Goal: Transaction & Acquisition: Purchase product/service

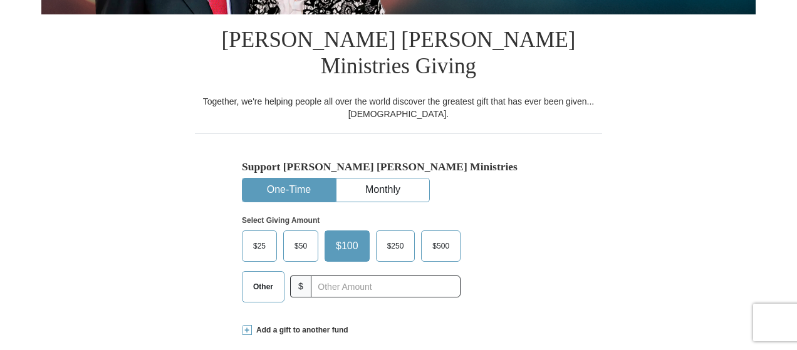
scroll to position [376, 0]
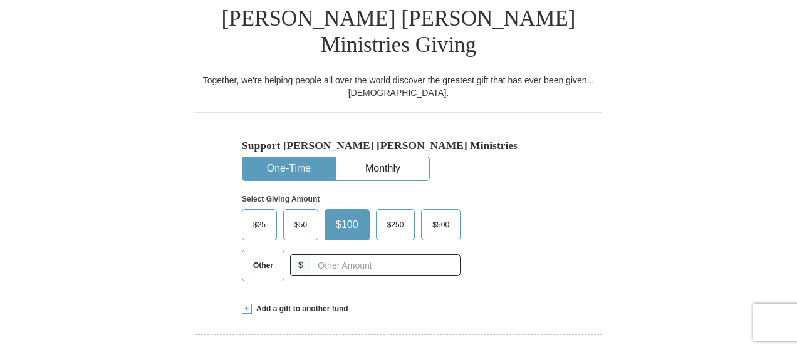
click at [300, 160] on button "One-Time" at bounding box center [289, 168] width 93 height 23
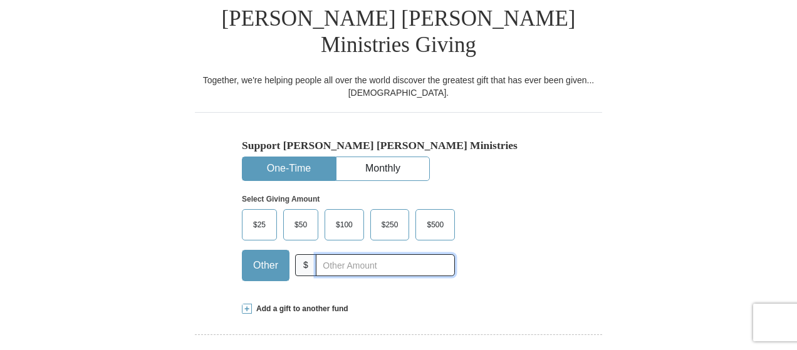
click at [332, 260] on input "text" at bounding box center [385, 266] width 139 height 22
type input "40"
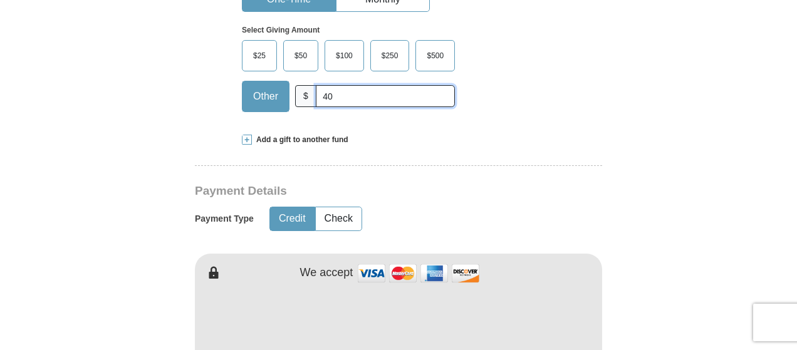
scroll to position [564, 0]
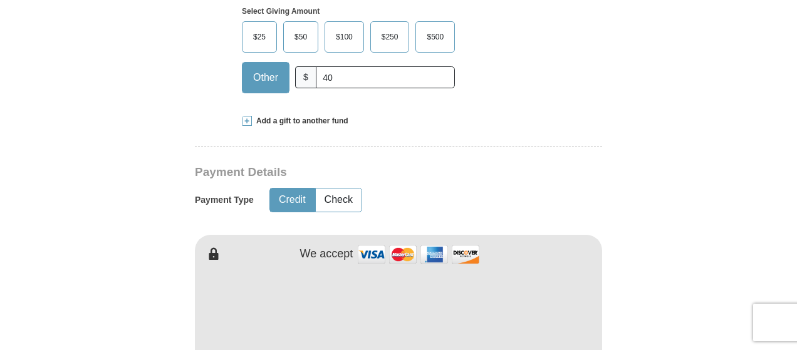
click at [286, 192] on button "Credit" at bounding box center [292, 200] width 45 height 23
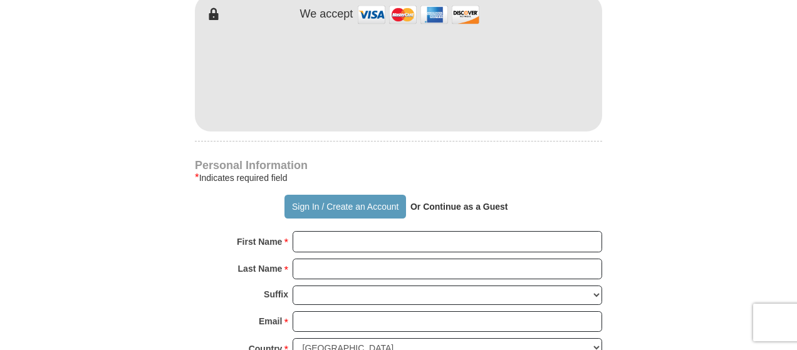
scroll to position [815, 0]
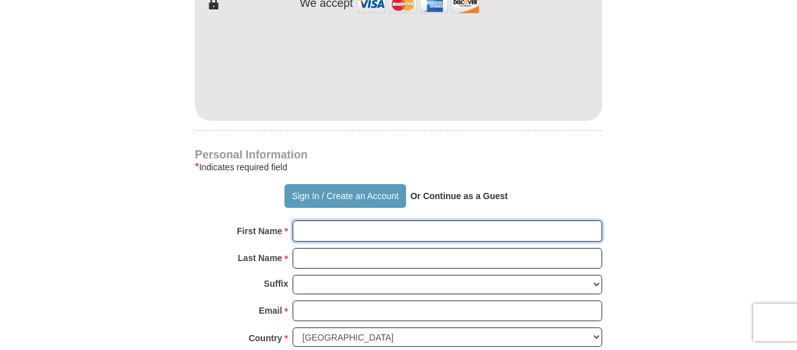
click at [324, 221] on input "First Name *" at bounding box center [448, 231] width 310 height 21
type input "[PERSON_NAME]"
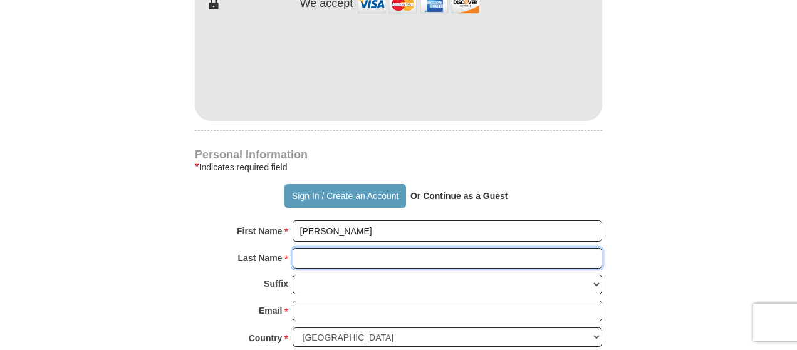
click at [327, 257] on input "Last Name *" at bounding box center [448, 258] width 310 height 21
type input "[PERSON_NAME]"
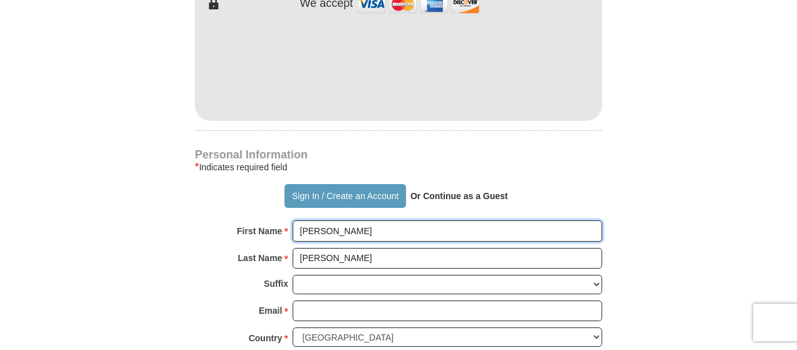
click at [344, 223] on input "[PERSON_NAME]" at bounding box center [448, 231] width 310 height 21
type input "[PERSON_NAME]"
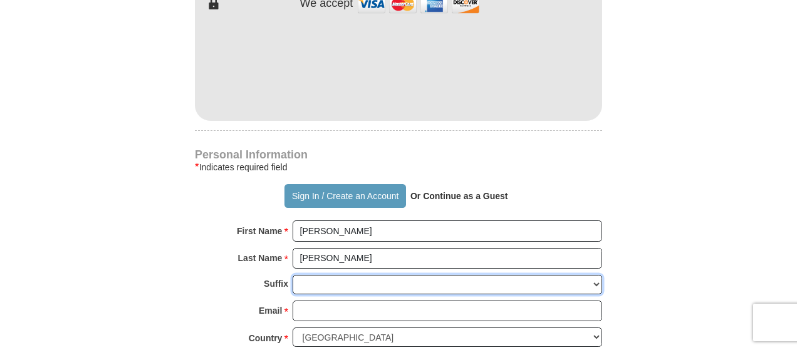
click at [317, 283] on select "[PERSON_NAME] I II III IV V VI" at bounding box center [448, 284] width 310 height 19
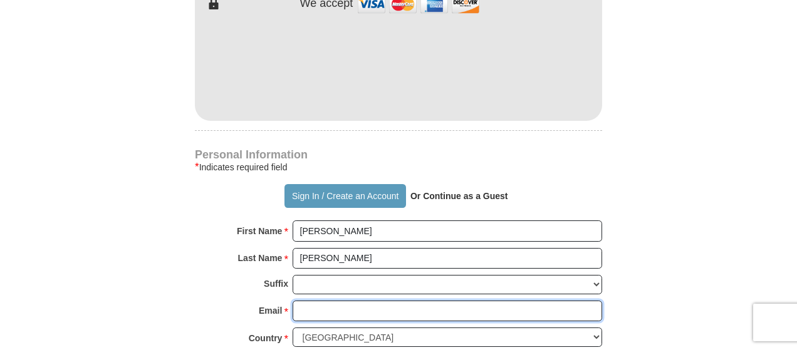
click at [317, 301] on input "Email *" at bounding box center [448, 311] width 310 height 21
type input "[EMAIL_ADDRESS][DOMAIN_NAME]"
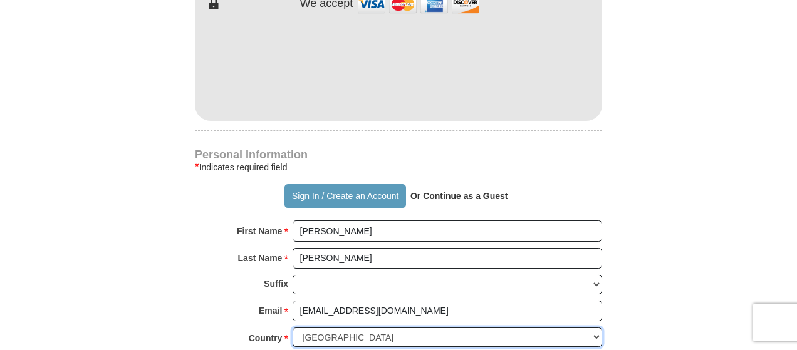
select select "SG"
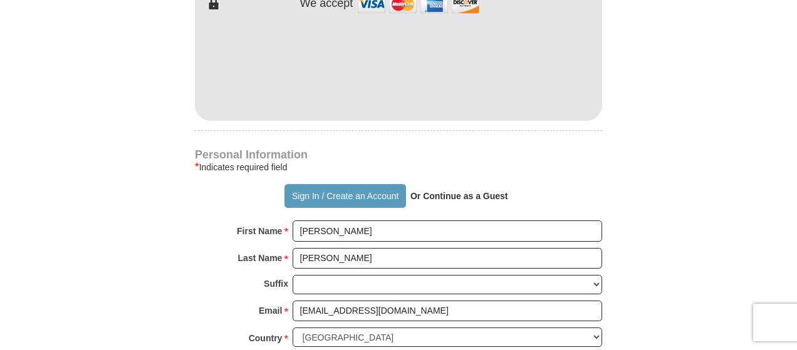
type input "Blk 485 Admiralty Link"
type input "#08-77"
type input "[GEOGRAPHIC_DATA]"
type input "750485"
type input "86205044"
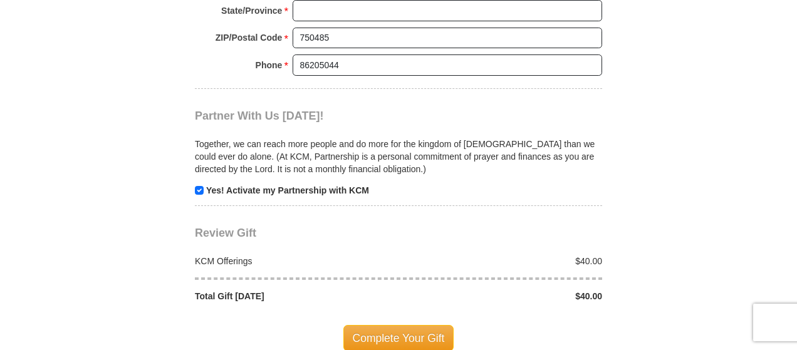
scroll to position [1316, 0]
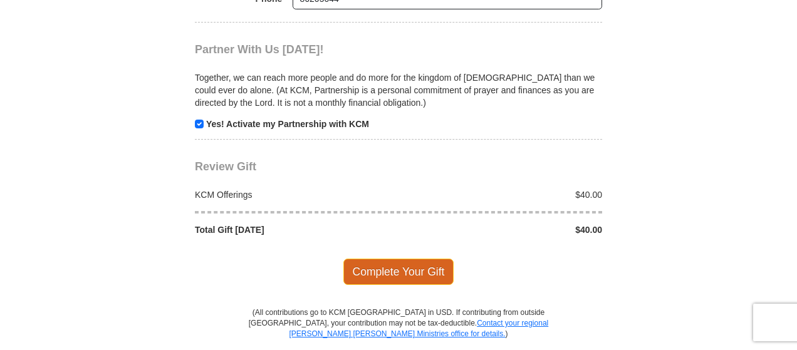
click at [414, 259] on span "Complete Your Gift" at bounding box center [399, 272] width 111 height 26
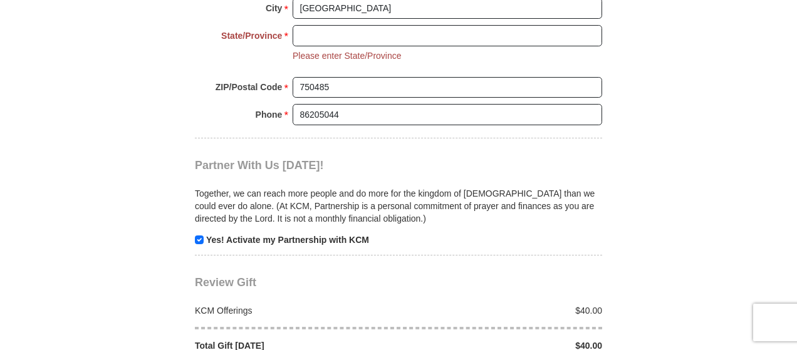
scroll to position [1162, 0]
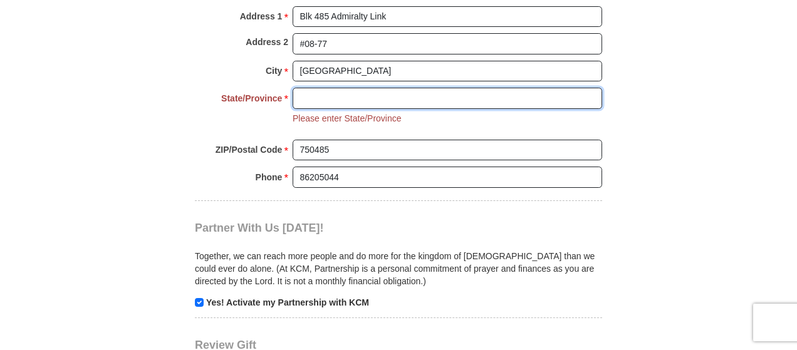
click at [308, 88] on input "State/Province *" at bounding box center [448, 98] width 310 height 21
type input "[GEOGRAPHIC_DATA]"
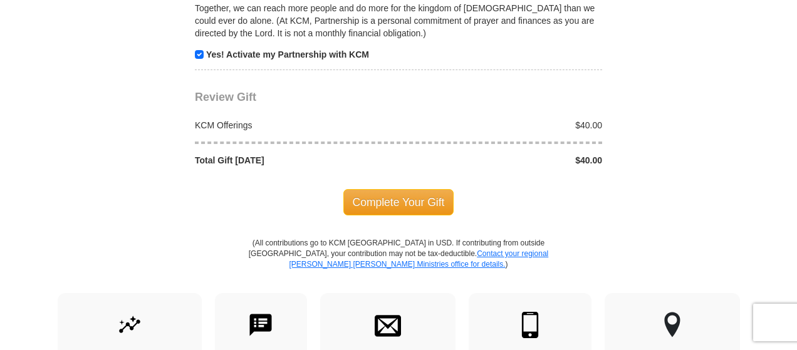
scroll to position [1413, 0]
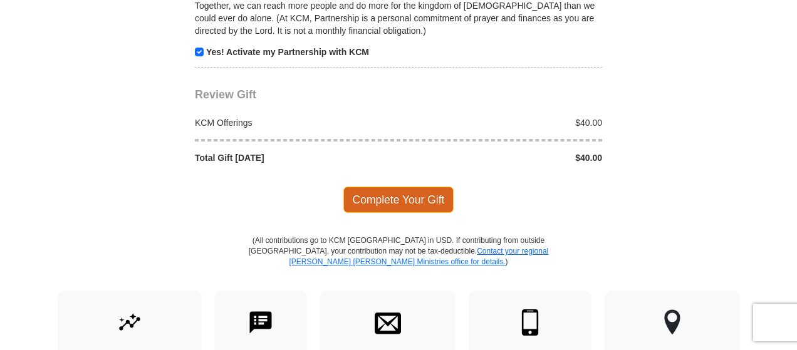
click at [430, 187] on span "Complete Your Gift" at bounding box center [399, 200] width 111 height 26
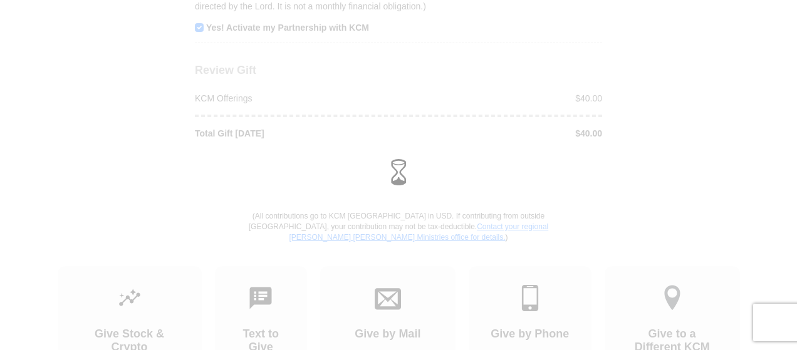
scroll to position [1388, 0]
